Goal: Find specific page/section: Find specific page/section

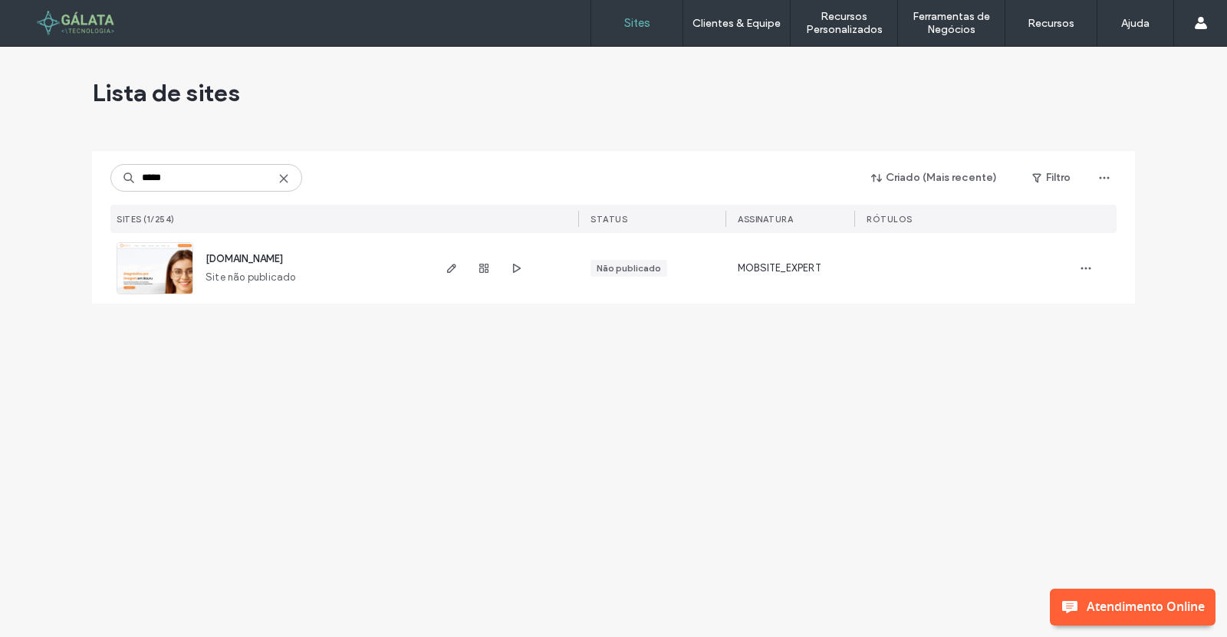
click at [287, 182] on icon at bounding box center [284, 178] width 12 height 12
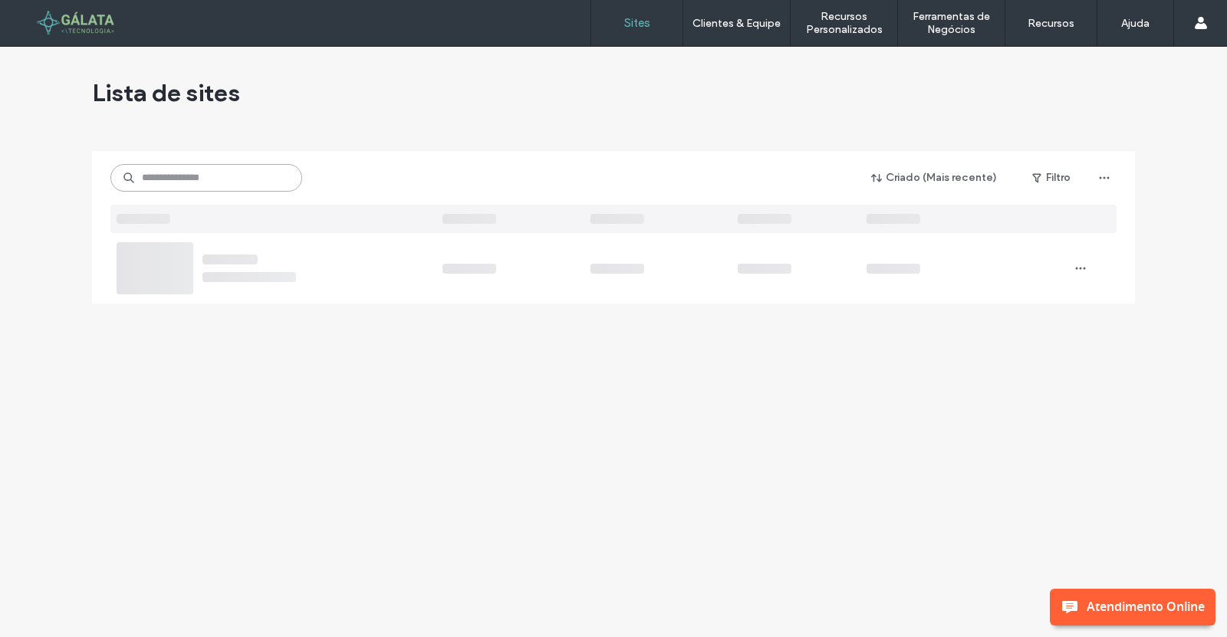
click at [287, 182] on input at bounding box center [206, 178] width 192 height 28
type input "****"
click at [52, 28] on div at bounding box center [98, 23] width 174 height 25
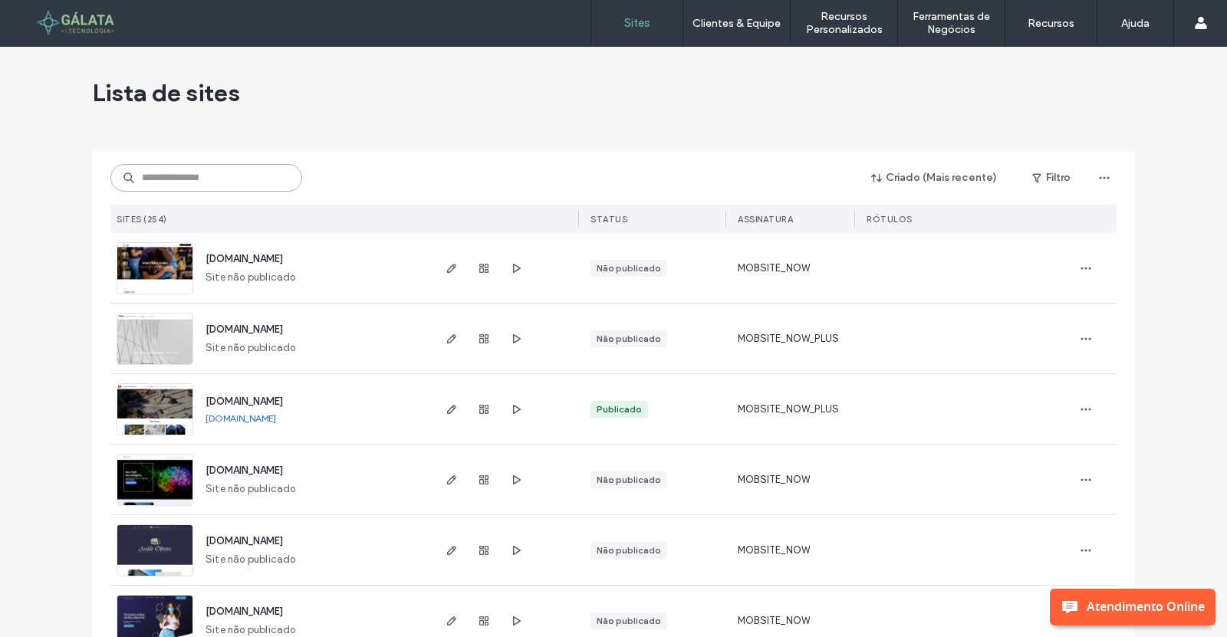
click at [214, 175] on input at bounding box center [206, 178] width 192 height 28
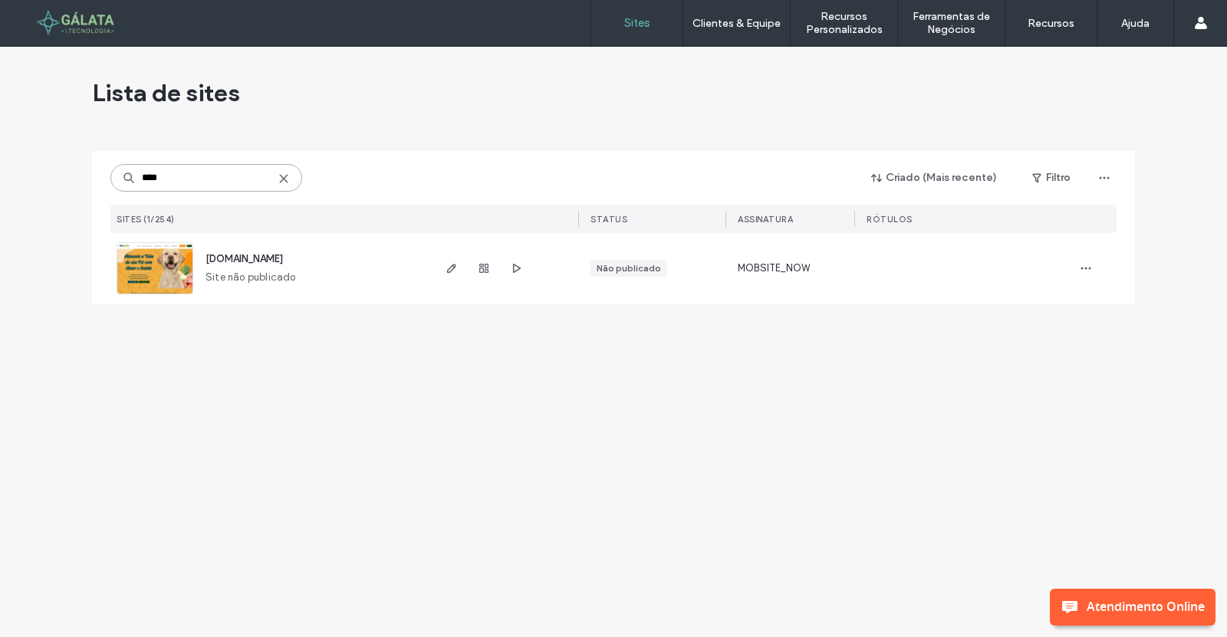
type input "****"
click at [226, 255] on span "[DOMAIN_NAME]" at bounding box center [243, 258] width 77 height 11
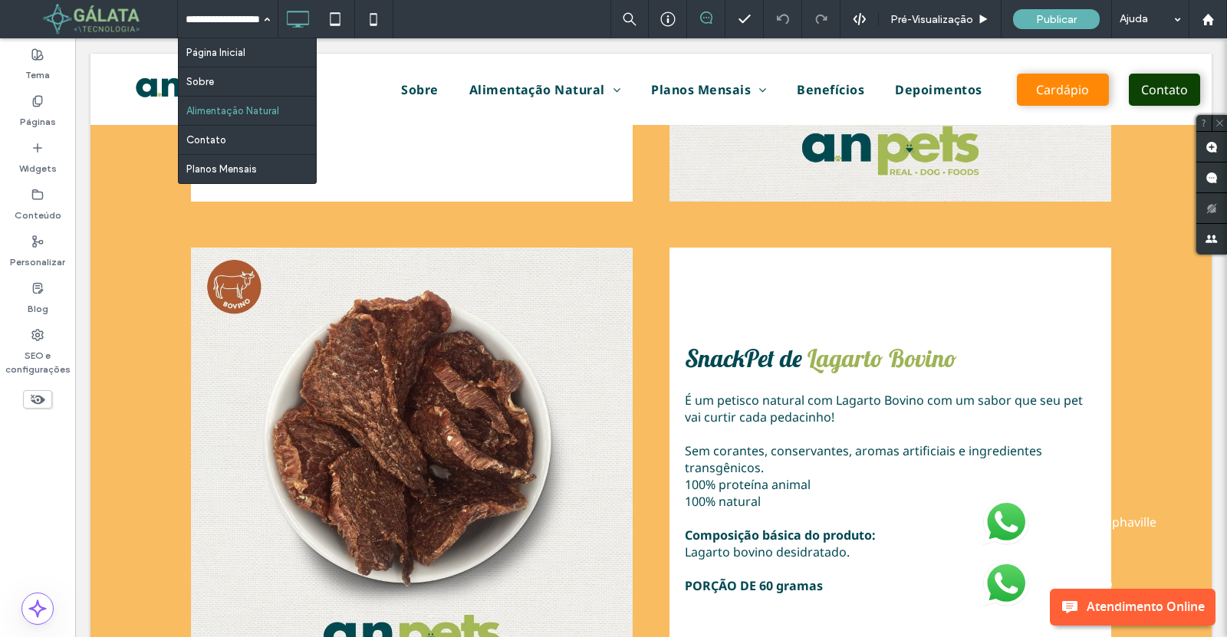
scroll to position [5098, 0]
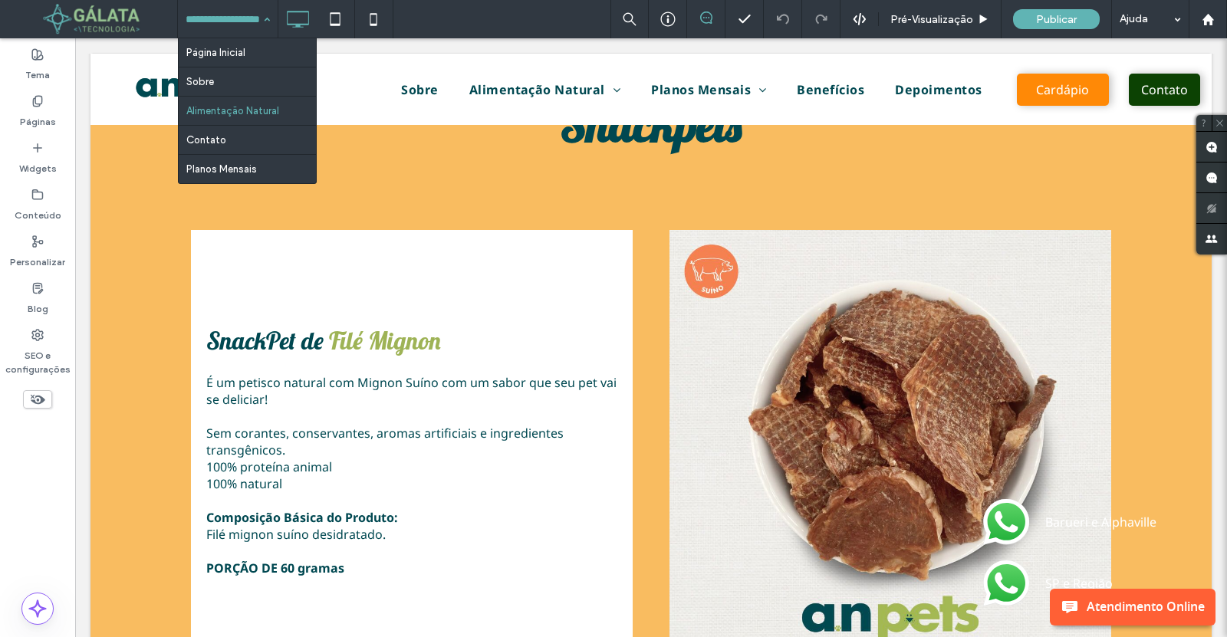
click at [252, 15] on input at bounding box center [224, 19] width 77 height 38
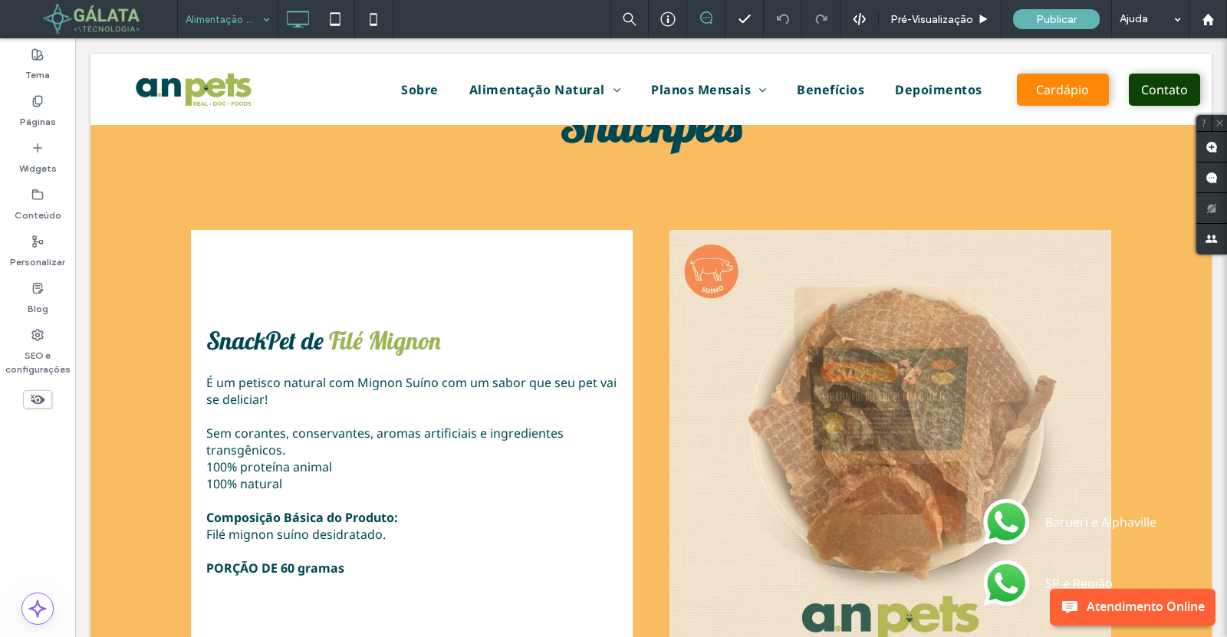
click at [268, 21] on div "Alimentação Natural" at bounding box center [228, 19] width 100 height 38
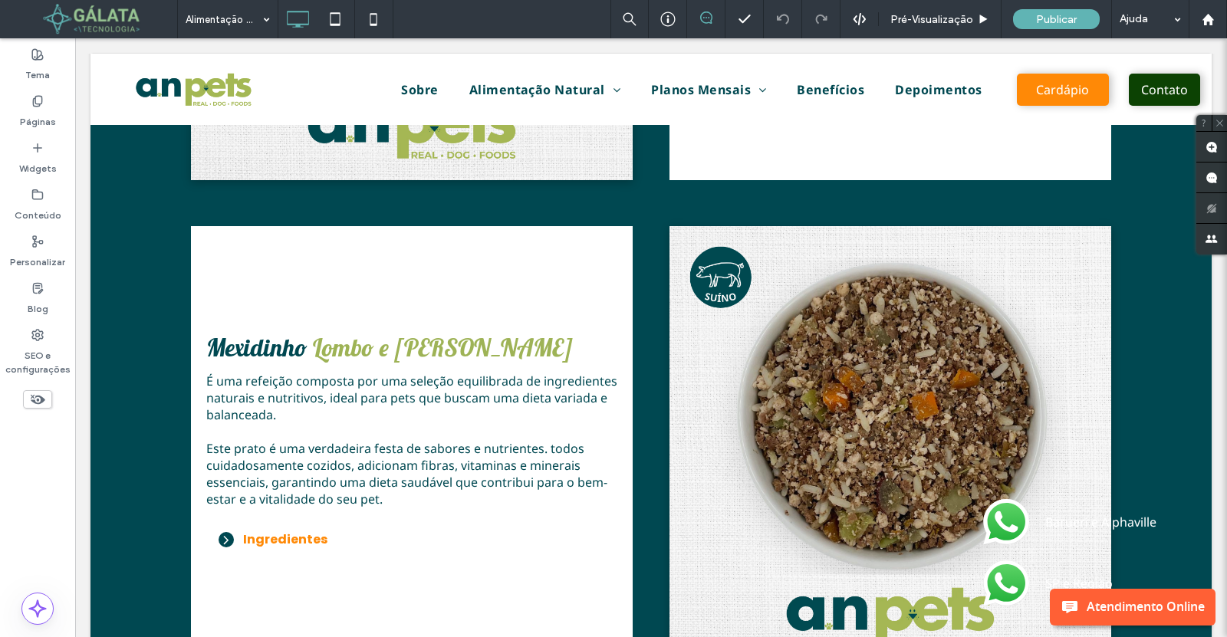
scroll to position [3453, 0]
